Goal: Communication & Community: Answer question/provide support

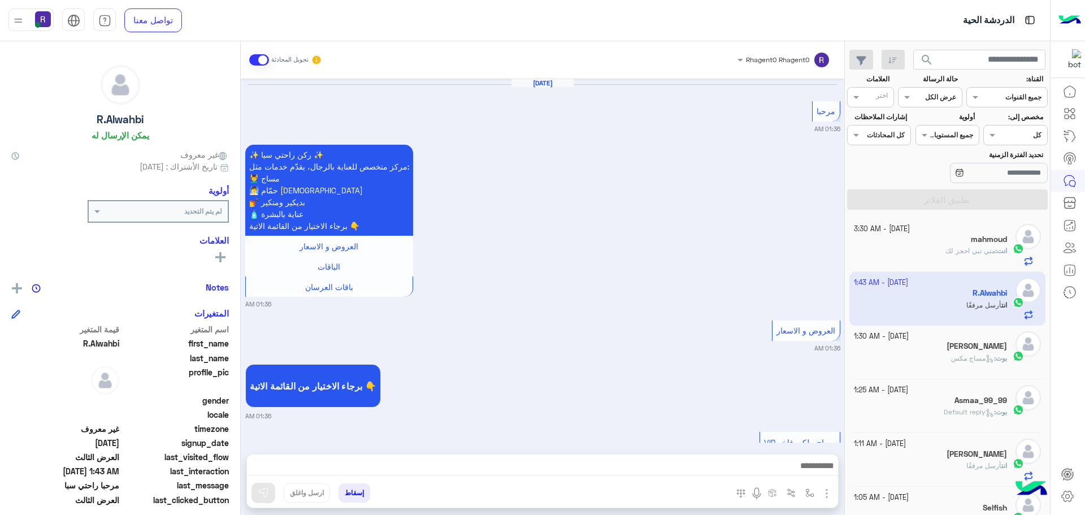
scroll to position [1925, 0]
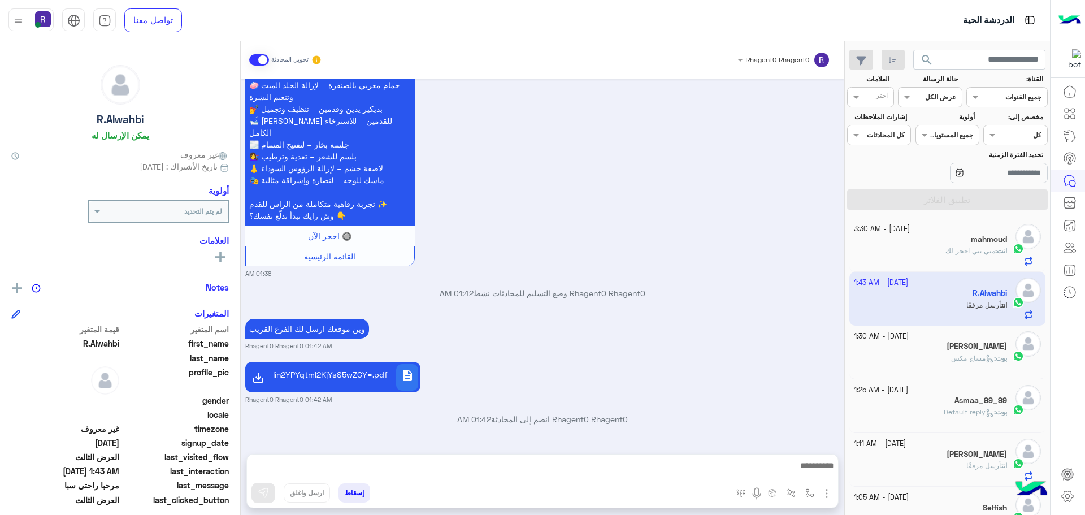
click at [255, 62] on span at bounding box center [259, 59] width 20 height 11
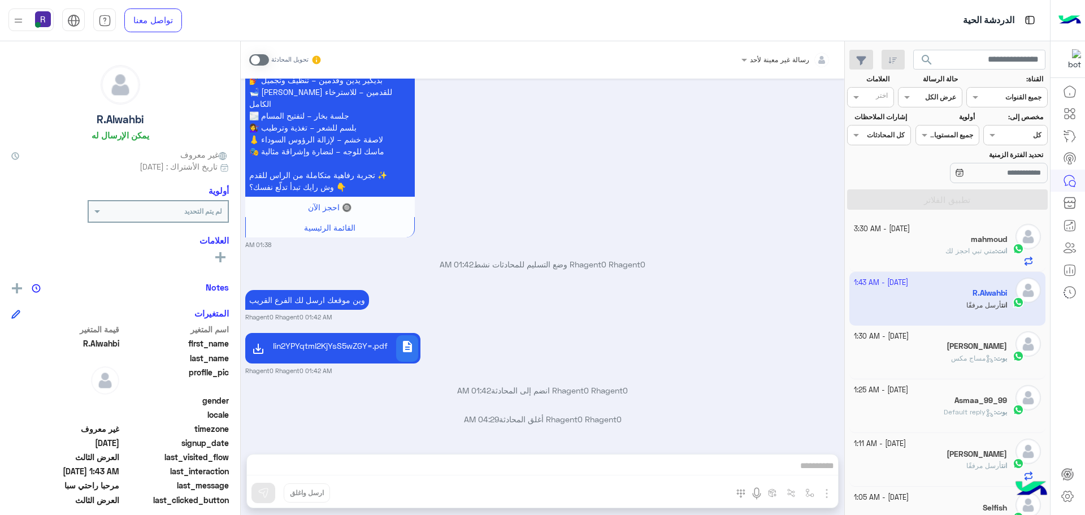
click at [945, 337] on div "[DATE] - 1:30 AM" at bounding box center [931, 336] width 154 height 11
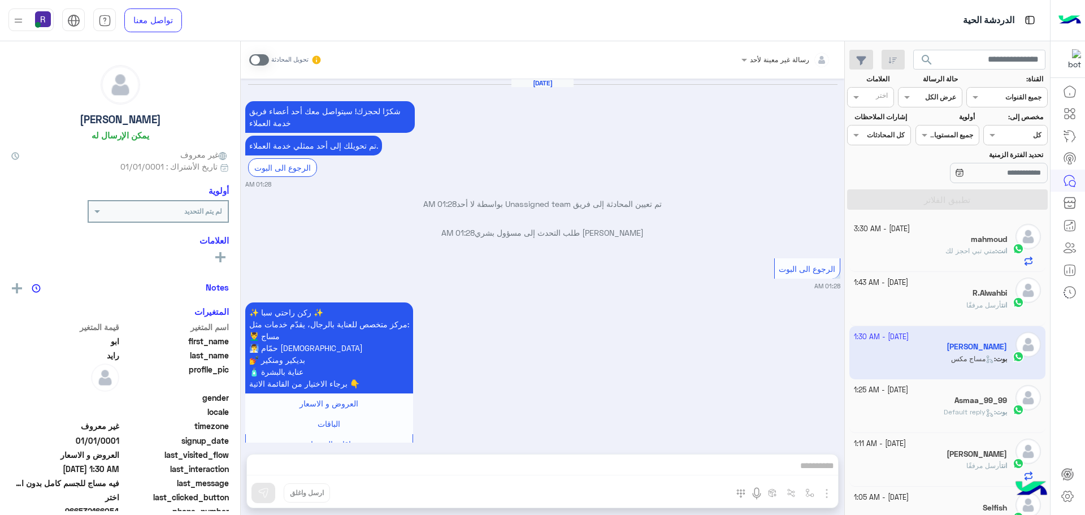
scroll to position [877, 0]
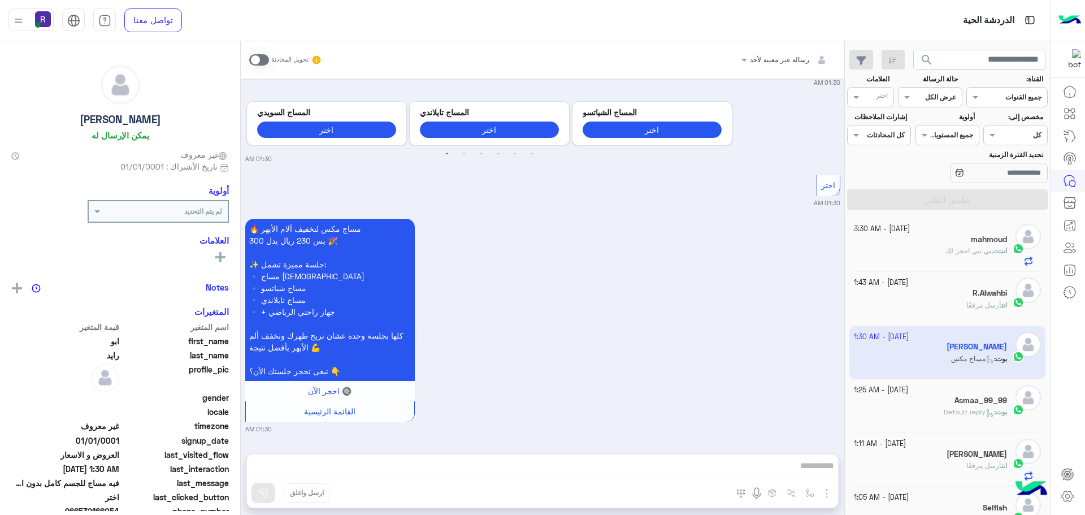
click at [940, 383] on div "[DATE] - 1:25 AM Asmaa_99_99 بوت : Default reply" at bounding box center [948, 406] width 197 height 54
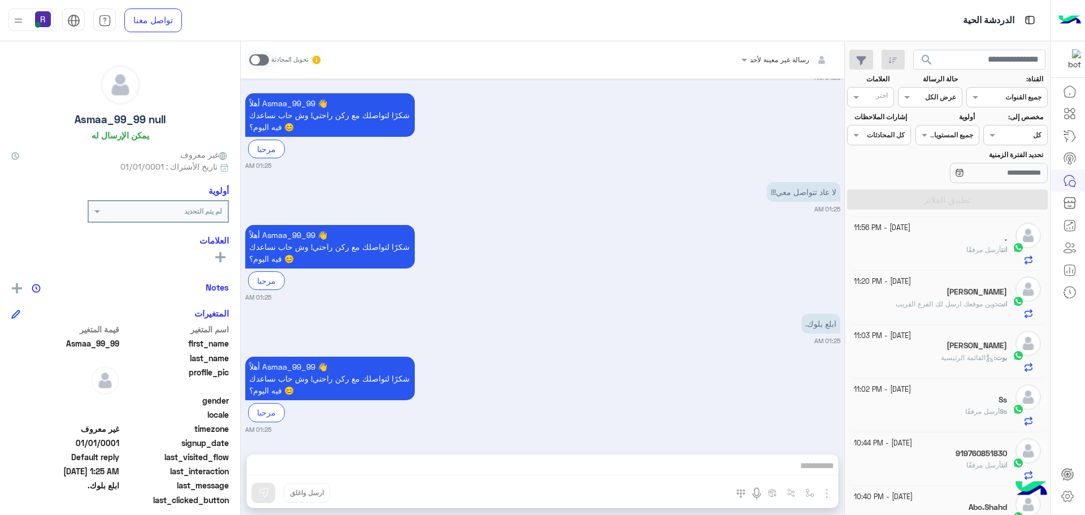
scroll to position [735, 0]
